Goal: Task Accomplishment & Management: Complete application form

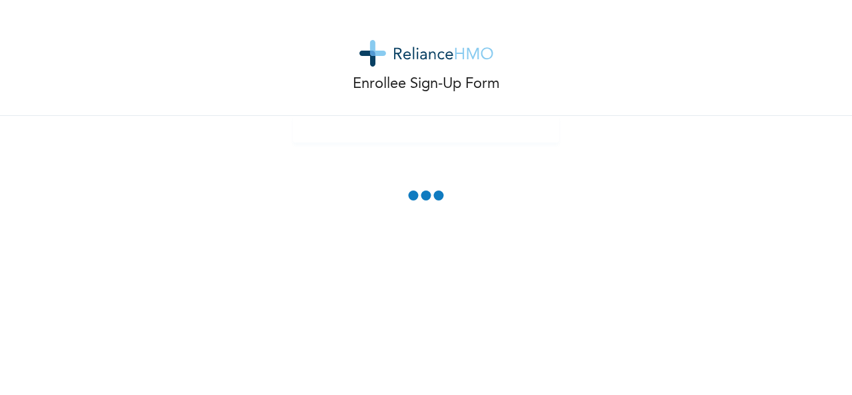
click at [546, 238] on div "Enrollee Sign-Up Form" at bounding box center [426, 197] width 852 height 395
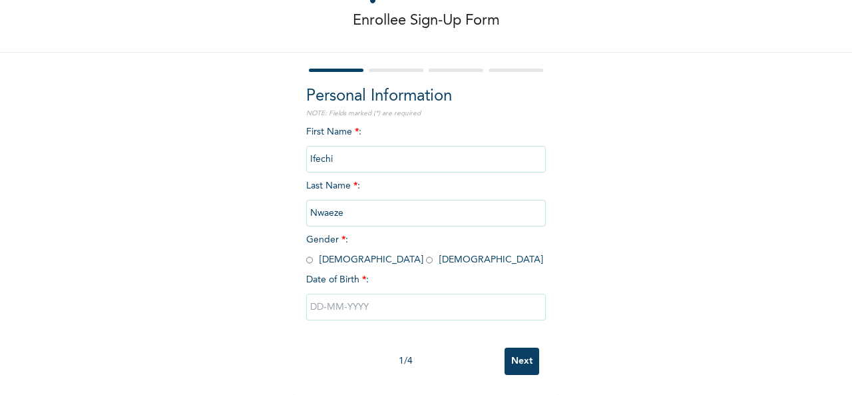
scroll to position [75, 0]
click at [426, 254] on input "radio" at bounding box center [429, 260] width 7 height 13
radio input "true"
click at [348, 300] on input "text" at bounding box center [426, 307] width 240 height 27
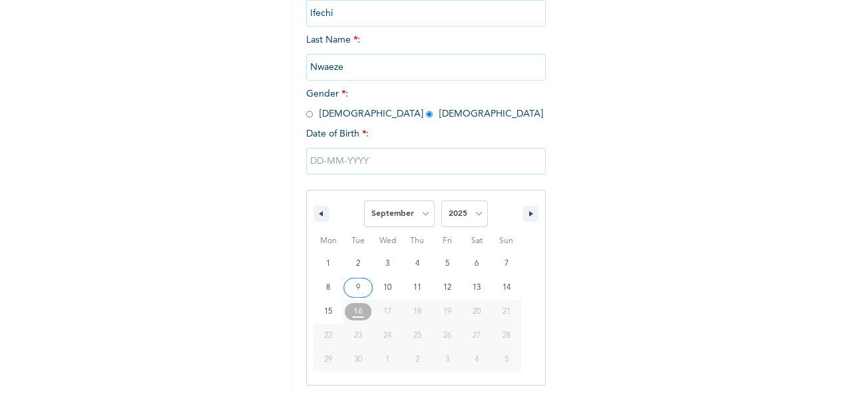
scroll to position [211, 0]
click at [419, 216] on select "January February March April May June July August September October November De…" at bounding box center [399, 211] width 71 height 27
click at [364, 200] on select "January February March April May June July August September October November De…" at bounding box center [399, 211] width 71 height 27
select select "8"
click at [466, 219] on select "2025 2024 2023 2022 2021 2020 2019 2018 2017 2016 2015 2014 2013 2012 2011 2010…" at bounding box center [464, 211] width 47 height 27
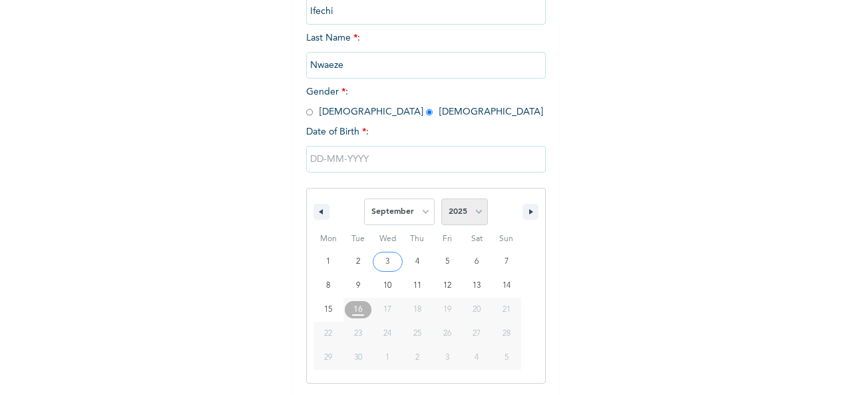
select select "1994"
click at [441, 200] on select "2025 2024 2023 2022 2021 2020 2019 2018 2017 2016 2015 2014 2013 2012 2011 2010…" at bounding box center [464, 211] width 47 height 27
click at [395, 204] on select "January February March April May June July August September October November De…" at bounding box center [399, 211] width 71 height 27
select select "10"
click at [364, 200] on select "January February March April May June July August September October November De…" at bounding box center [399, 211] width 71 height 27
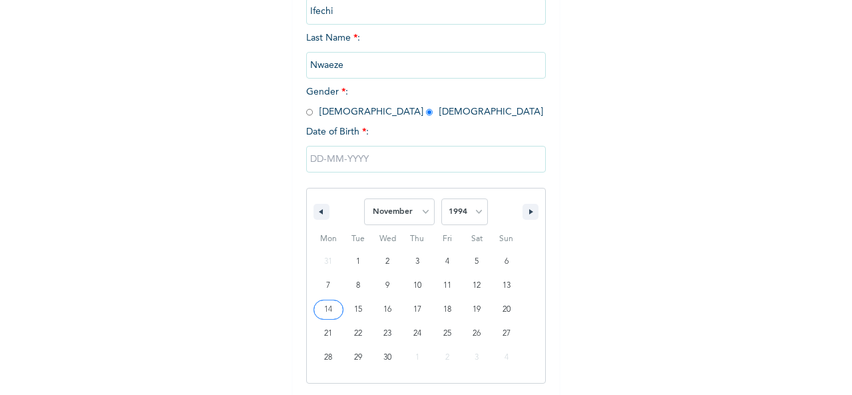
type input "11/14/1994"
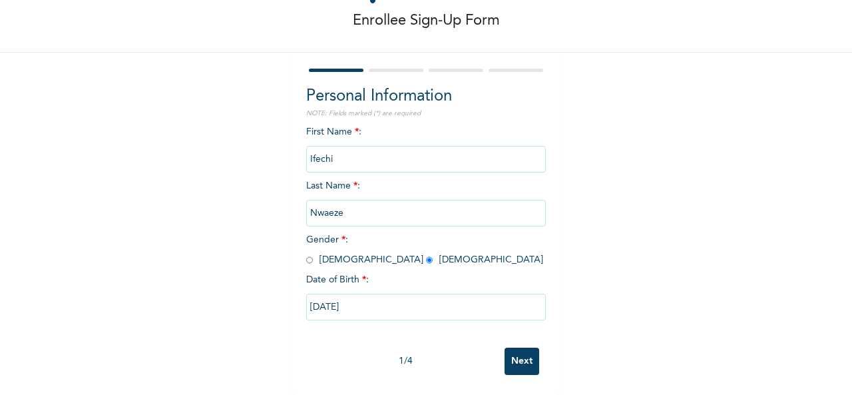
scroll to position [75, 0]
click at [469, 294] on input "11/14/1994" at bounding box center [426, 307] width 240 height 27
select select "10"
select select "1994"
click at [630, 206] on div "Enrollee Sign-Up Form Personal Information NOTE: Fields marked (*) are required…" at bounding box center [426, 166] width 852 height 458
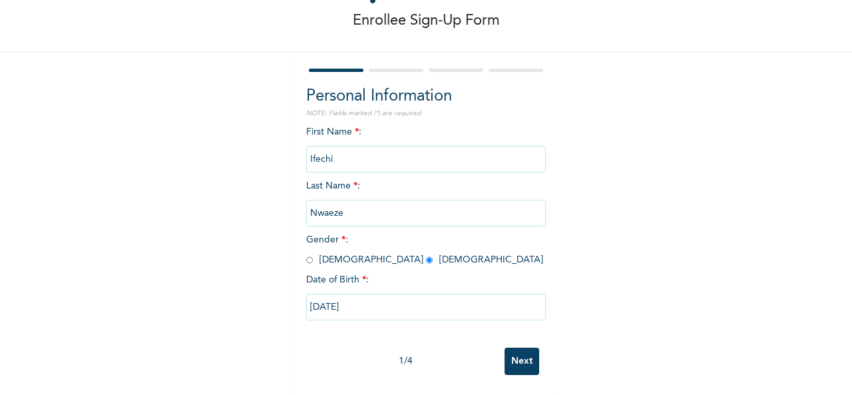
click at [514, 348] on input "Next" at bounding box center [522, 361] width 35 height 27
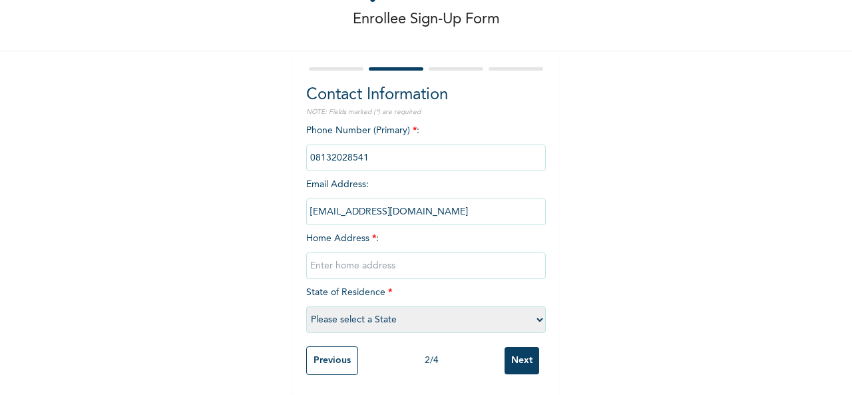
click at [838, 104] on div "Enrollee Sign-Up Form Contact Information NOTE: Fields marked (*) are required …" at bounding box center [426, 164] width 852 height 459
click at [432, 255] on input "text" at bounding box center [426, 265] width 240 height 27
click at [621, 167] on div "Enrollee Sign-Up Form Contact Information NOTE: Fields marked (*) are required …" at bounding box center [426, 164] width 852 height 459
click at [398, 252] on input "Adeniyi Jones" at bounding box center [426, 265] width 240 height 27
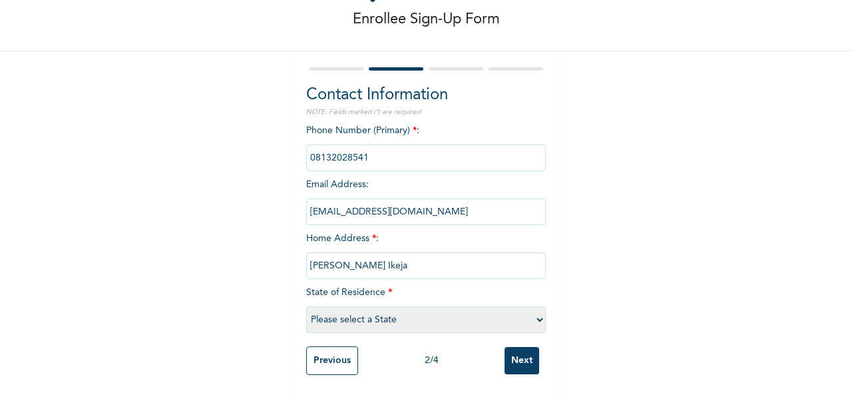
type input "Adeniyi Jones Ikeja"
click at [398, 306] on select "Please select a State [PERSON_NAME] (FCT) [PERSON_NAME] Ibom [GEOGRAPHIC_DATA] …" at bounding box center [426, 319] width 240 height 27
select select "25"
click at [306, 306] on select "Please select a State [PERSON_NAME] (FCT) [PERSON_NAME] Ibom [GEOGRAPHIC_DATA] …" at bounding box center [426, 319] width 240 height 27
click at [507, 354] on input "Next" at bounding box center [522, 360] width 35 height 27
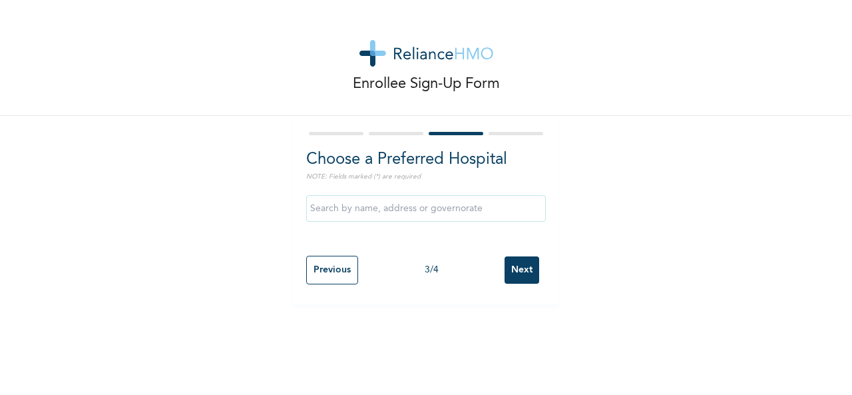
scroll to position [0, 0]
click at [430, 202] on input "text" at bounding box center [426, 208] width 240 height 27
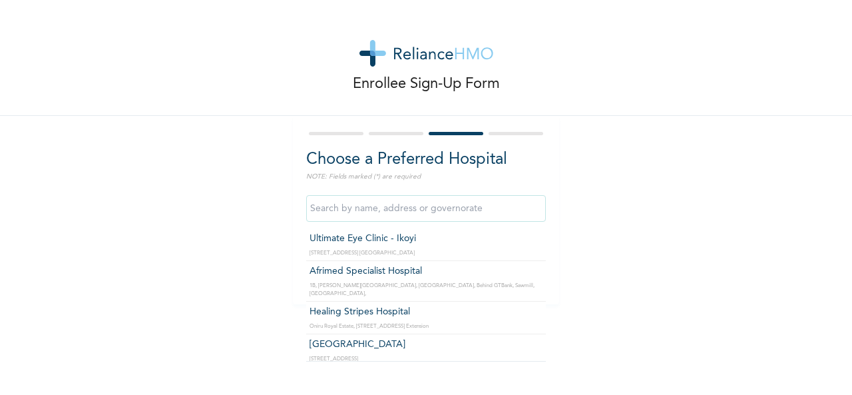
click at [475, 213] on input "text" at bounding box center [426, 208] width 240 height 27
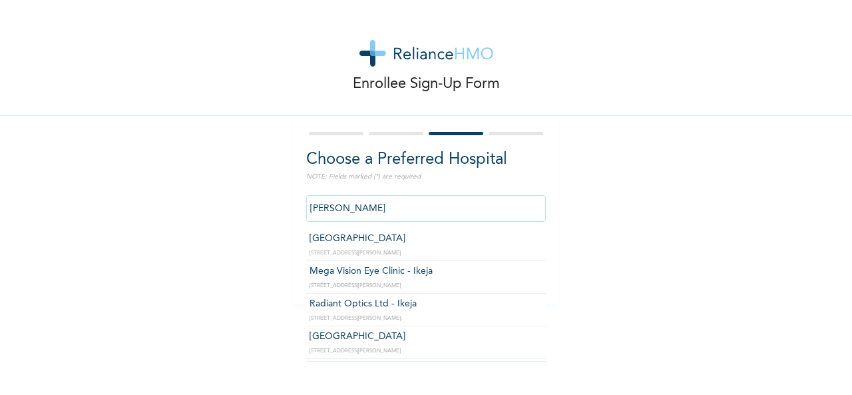
type input "[GEOGRAPHIC_DATA]"
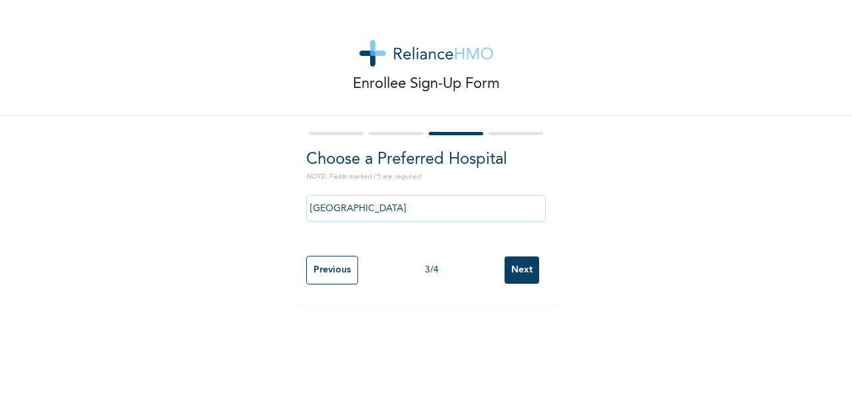
click at [518, 268] on input "Next" at bounding box center [522, 269] width 35 height 27
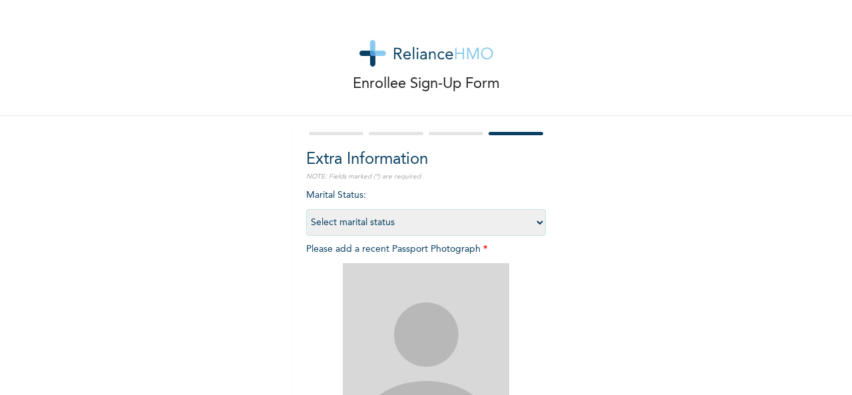
click at [457, 218] on select "Select marital status [DEMOGRAPHIC_DATA] Married [DEMOGRAPHIC_DATA] Widow/[DEMO…" at bounding box center [426, 222] width 240 height 27
select select "1"
click at [306, 209] on select "Select marital status [DEMOGRAPHIC_DATA] Married [DEMOGRAPHIC_DATA] Widow/[DEMO…" at bounding box center [426, 222] width 240 height 27
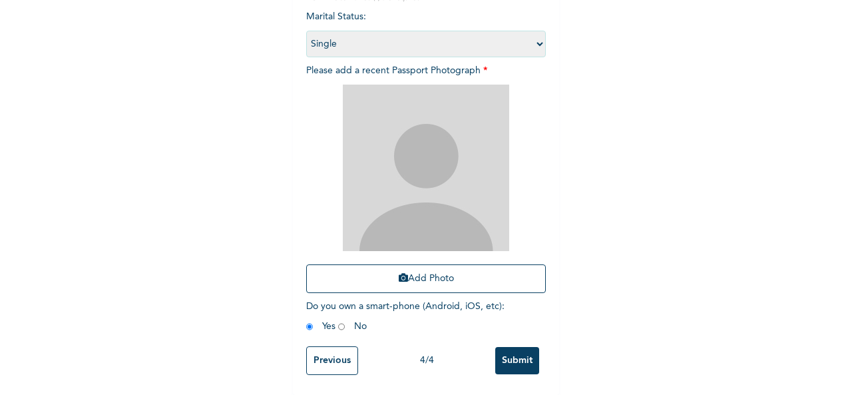
scroll to position [189, 0]
click at [424, 271] on button "Add Photo" at bounding box center [426, 278] width 240 height 29
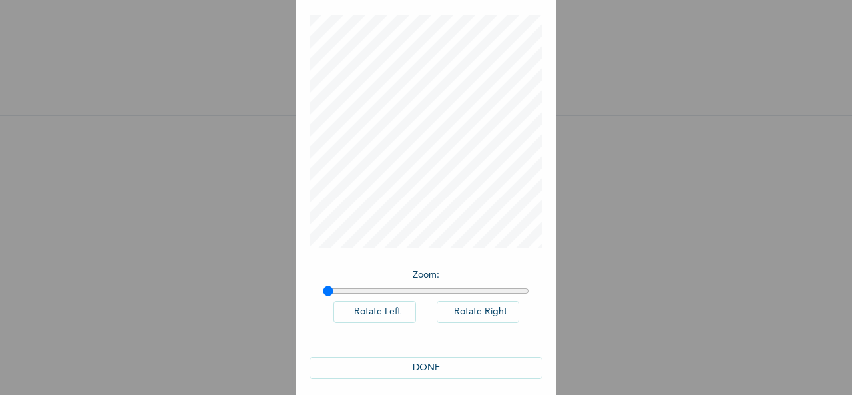
scroll to position [69, 0]
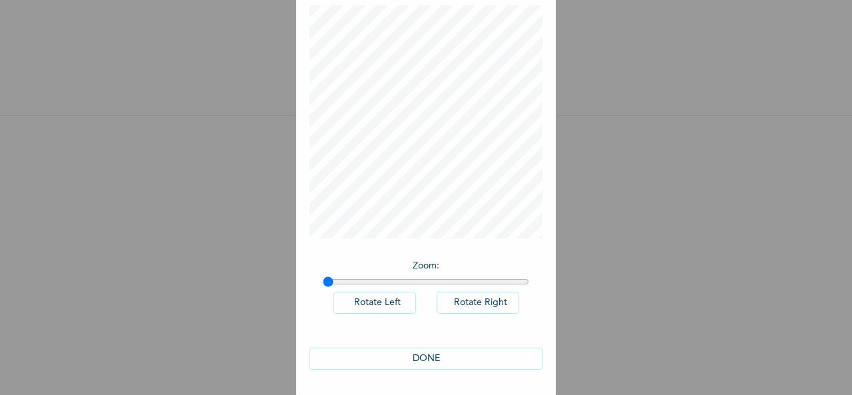
click at [414, 358] on button "DONE" at bounding box center [426, 359] width 233 height 22
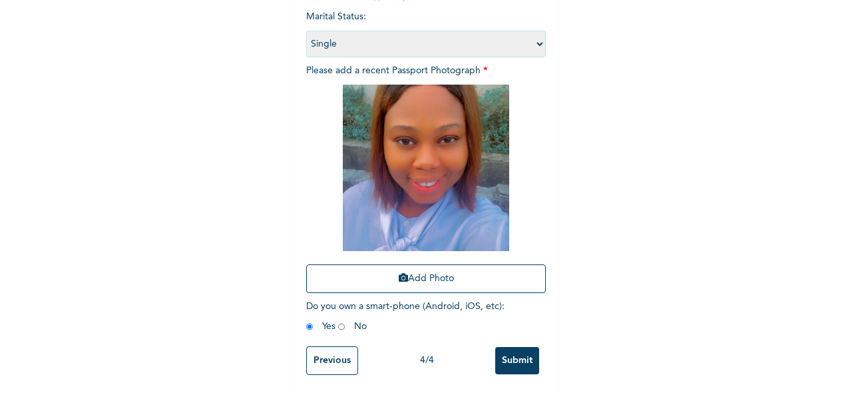
scroll to position [189, 0]
click at [512, 347] on input "Submit" at bounding box center [517, 360] width 44 height 27
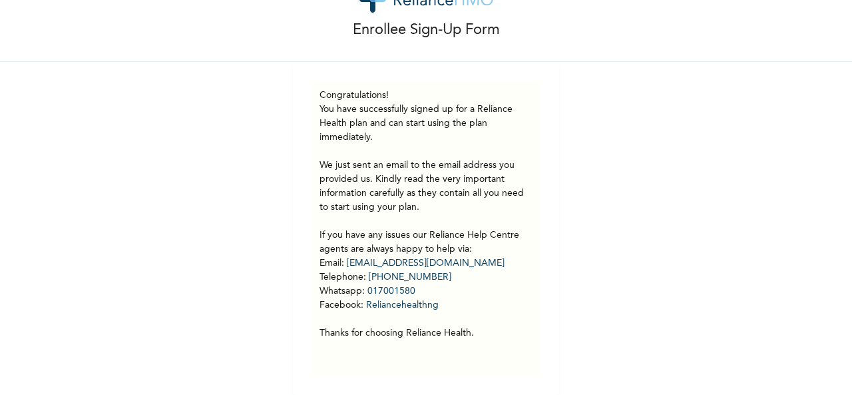
scroll to position [0, 0]
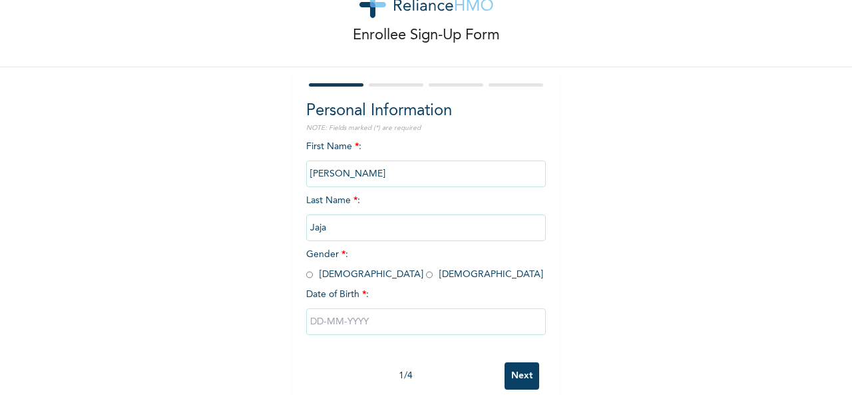
scroll to position [75, 0]
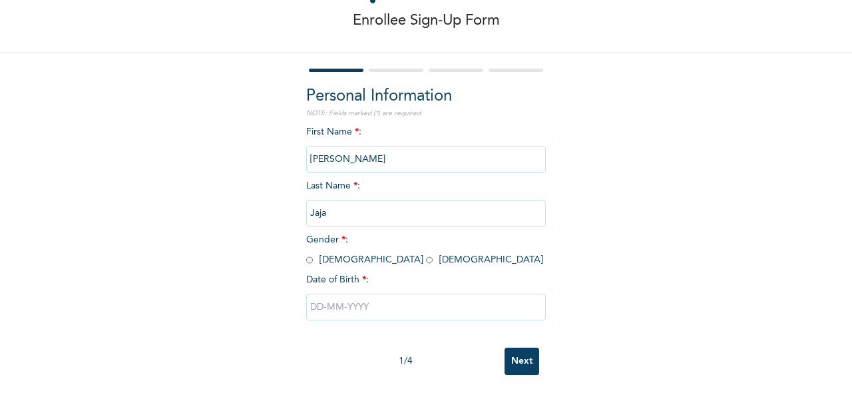
click at [426, 254] on input "radio" at bounding box center [429, 260] width 7 height 13
radio input "true"
click at [335, 304] on input "text" at bounding box center [426, 307] width 240 height 27
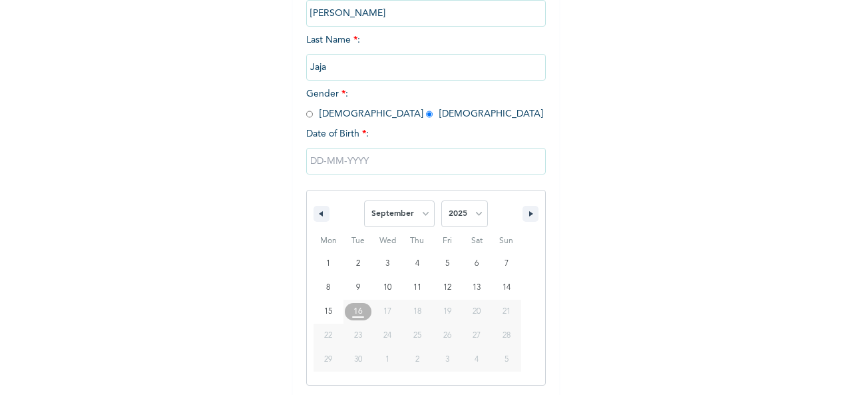
scroll to position [211, 0]
click at [425, 214] on select "January February March April May June July August September October November De…" at bounding box center [399, 211] width 71 height 27
select select "0"
click at [364, 200] on select "January February March April May June July August September October November De…" at bounding box center [399, 211] width 71 height 27
click at [477, 218] on select "2025 2024 2023 2022 2021 2020 2019 2018 2017 2016 2015 2014 2013 2012 2011 2010…" at bounding box center [464, 211] width 47 height 27
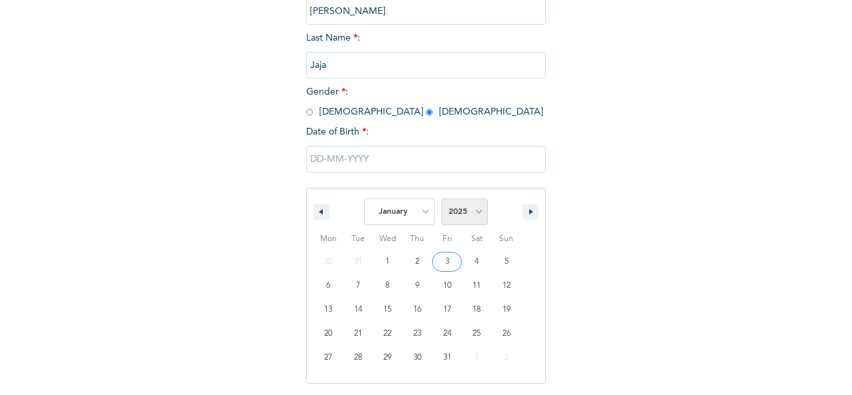
select select "2000"
click at [441, 200] on select "2025 2024 2023 2022 2021 2020 2019 2018 2017 2016 2015 2014 2013 2012 2011 2010…" at bounding box center [464, 211] width 47 height 27
type input "[DATE]"
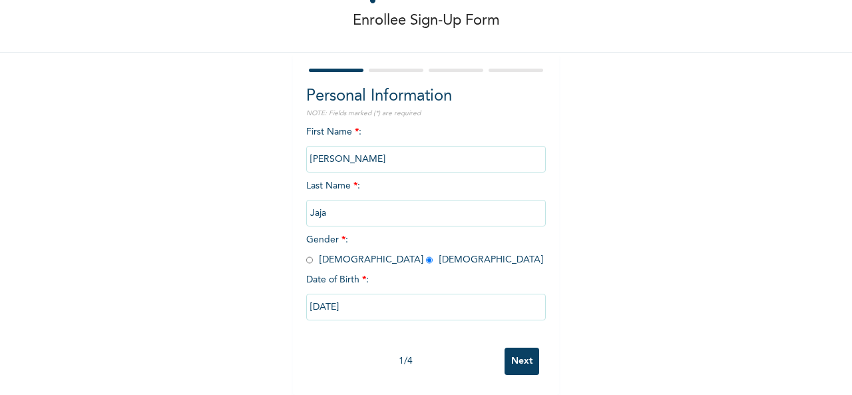
scroll to position [75, 0]
click at [523, 348] on input "Next" at bounding box center [522, 361] width 35 height 27
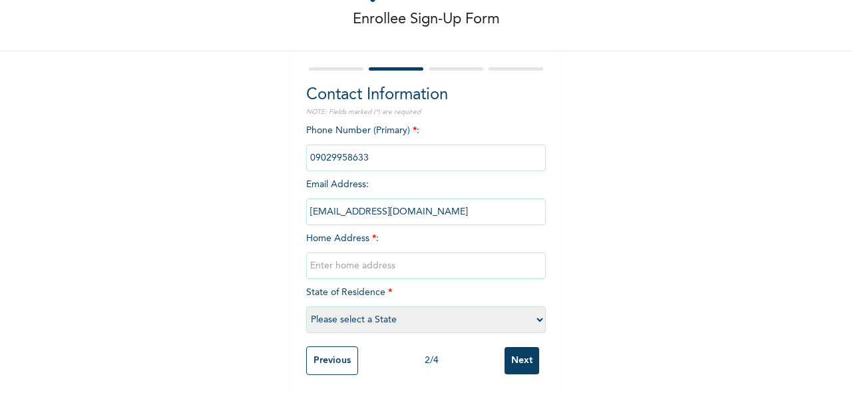
click at [402, 257] on input "text" at bounding box center [426, 265] width 240 height 27
type input "Geral Estate, [GEOGRAPHIC_DATA]"
click at [376, 314] on select "Please select a State [PERSON_NAME] (FCT) [PERSON_NAME] Ibom [GEOGRAPHIC_DATA] …" at bounding box center [426, 319] width 240 height 27
select select "25"
click at [306, 306] on select "Please select a State [PERSON_NAME] (FCT) [PERSON_NAME] Ibom [GEOGRAPHIC_DATA] …" at bounding box center [426, 319] width 240 height 27
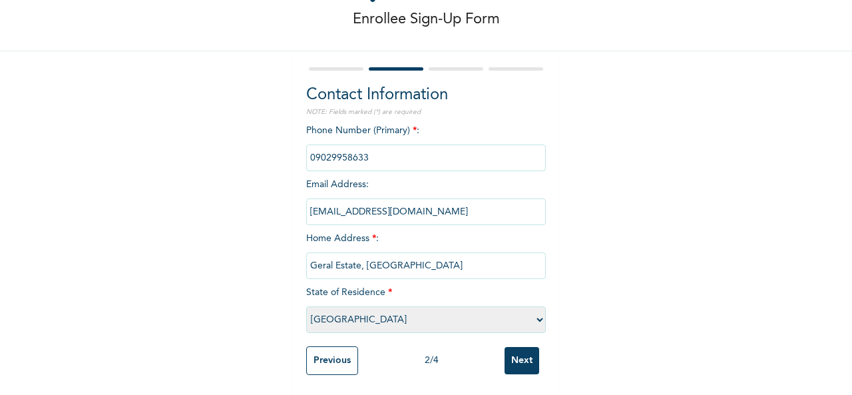
click at [511, 352] on input "Next" at bounding box center [522, 360] width 35 height 27
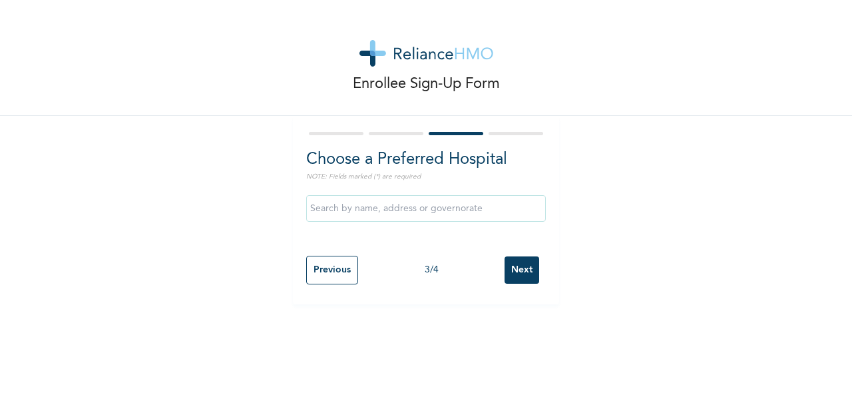
click at [363, 211] on input "text" at bounding box center [426, 208] width 240 height 27
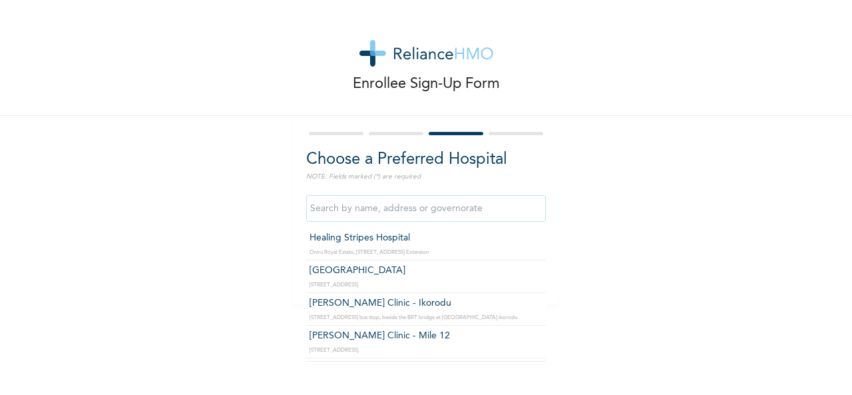
scroll to position [62, 0]
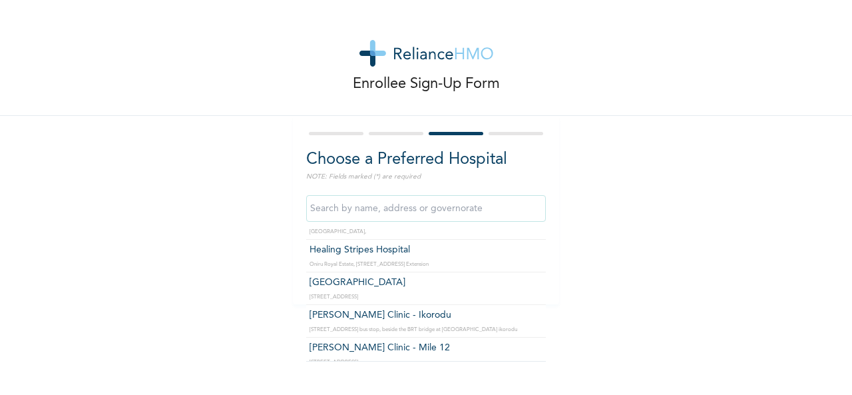
type input "Healing Stripes Hospital"
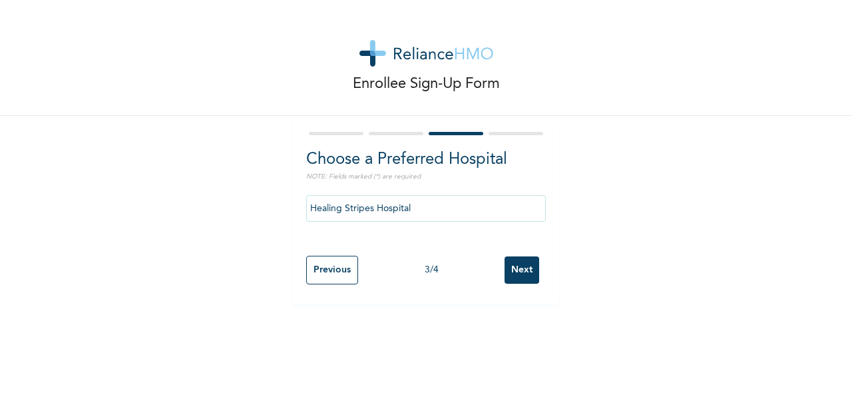
click at [521, 272] on input "Next" at bounding box center [522, 269] width 35 height 27
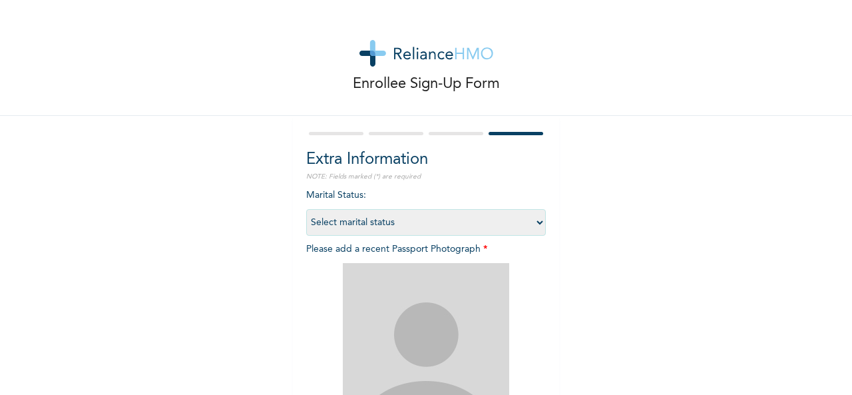
click at [531, 223] on select "Select marital status [DEMOGRAPHIC_DATA] Married [DEMOGRAPHIC_DATA] Widow/[DEMO…" at bounding box center [426, 222] width 240 height 27
select select "1"
click at [306, 209] on select "Select marital status [DEMOGRAPHIC_DATA] Married [DEMOGRAPHIC_DATA] Widow/[DEMO…" at bounding box center [426, 222] width 240 height 27
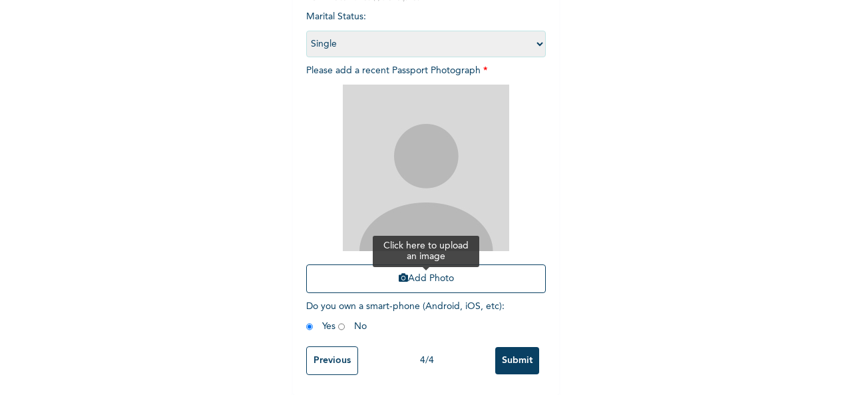
click at [442, 267] on button "Add Photo" at bounding box center [426, 278] width 240 height 29
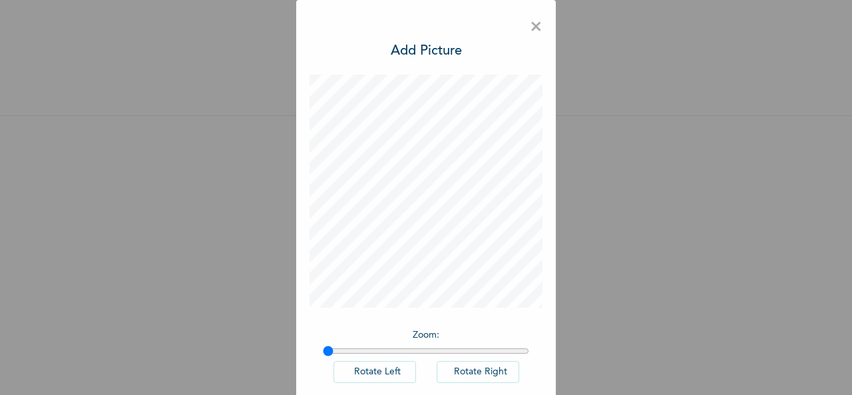
scroll to position [69, 0]
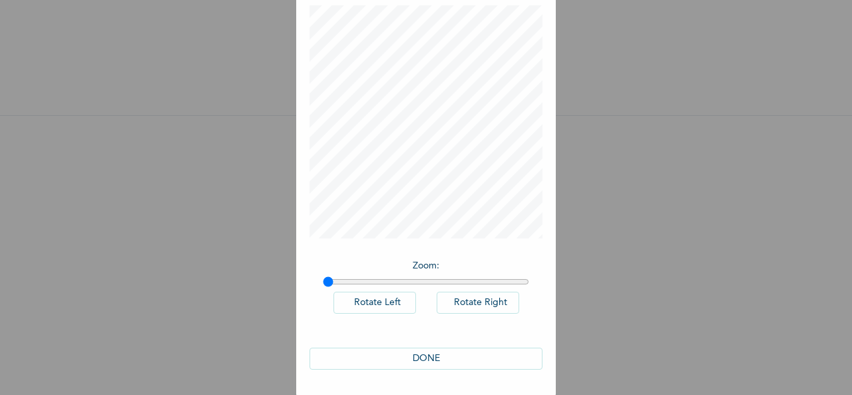
click at [483, 358] on button "DONE" at bounding box center [426, 359] width 233 height 22
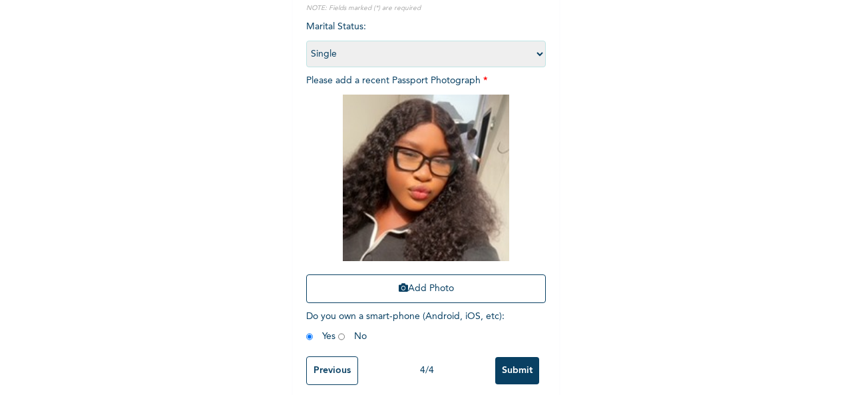
scroll to position [189, 0]
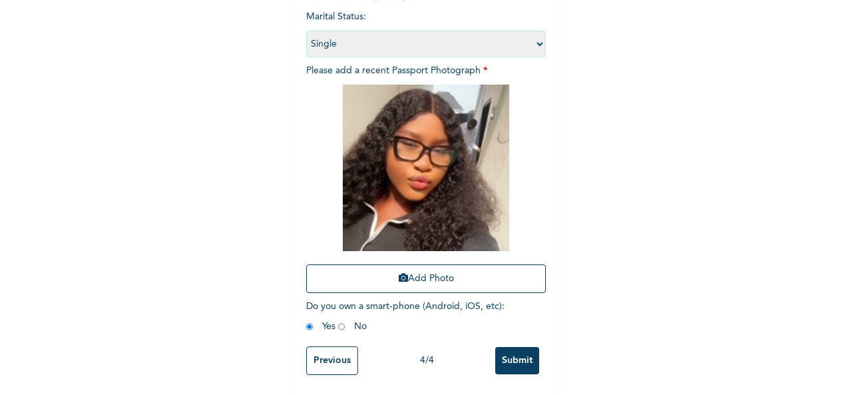
click at [513, 350] on input "Submit" at bounding box center [517, 360] width 44 height 27
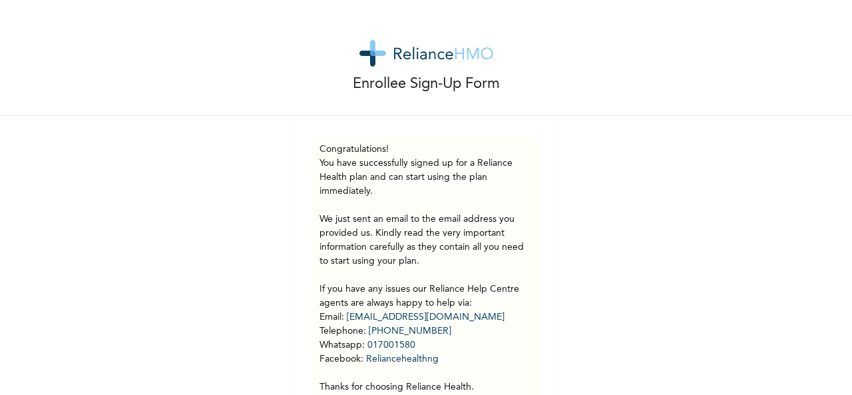
scroll to position [64, 0]
